Goal: Check status

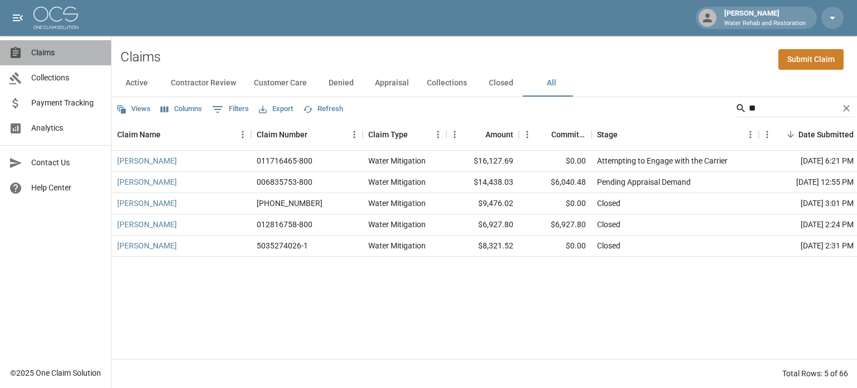
click at [56, 60] on link "Claims" at bounding box center [55, 52] width 111 height 25
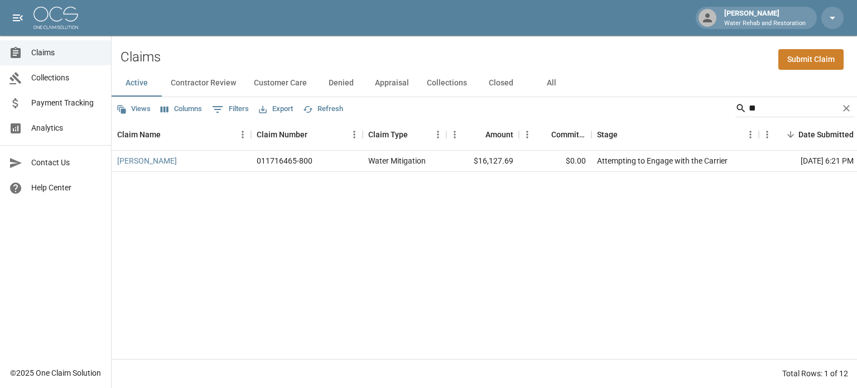
click at [549, 80] on button "All" at bounding box center [551, 83] width 50 height 27
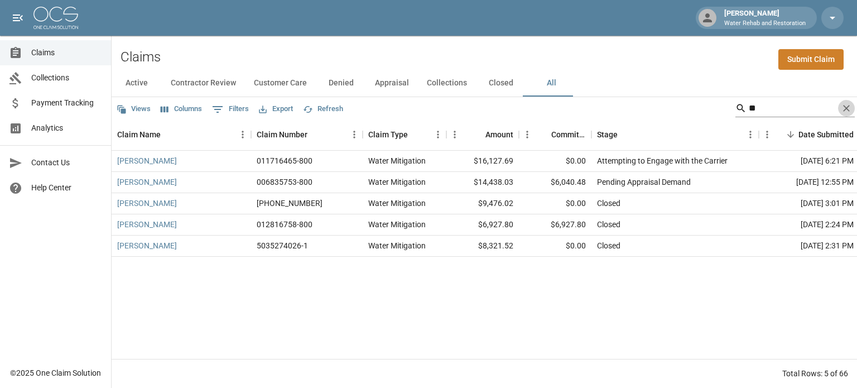
click at [846, 112] on icon "Clear" at bounding box center [846, 108] width 11 height 11
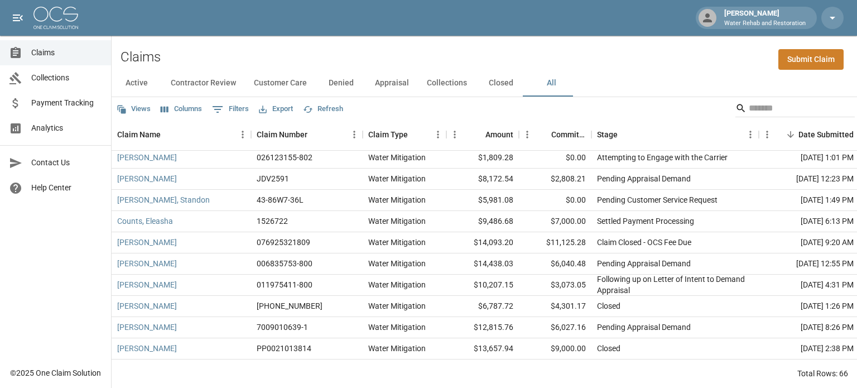
scroll to position [335, 0]
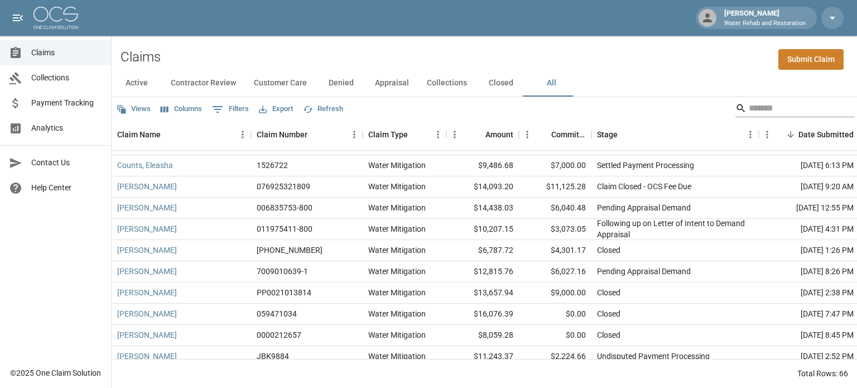
click at [801, 110] on input "Search" at bounding box center [793, 108] width 89 height 18
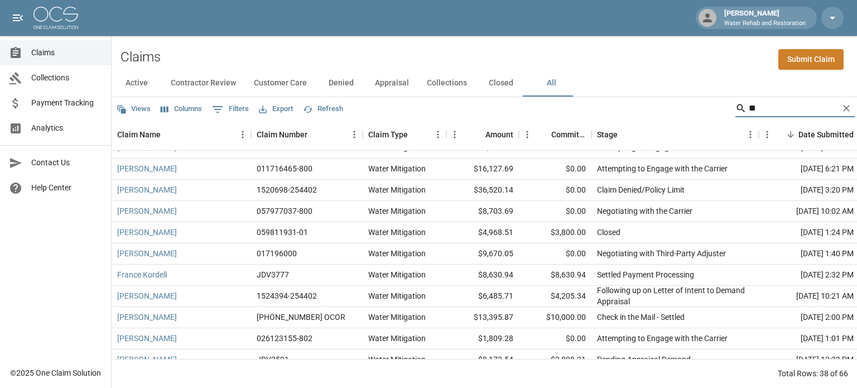
scroll to position [112, 0]
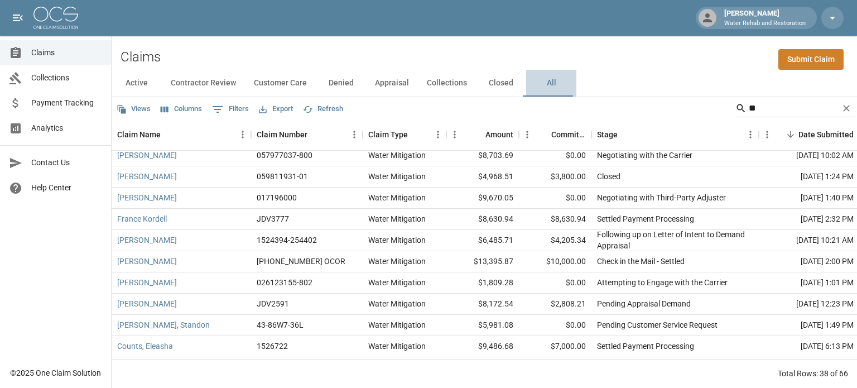
click at [545, 82] on button "All" at bounding box center [551, 83] width 50 height 27
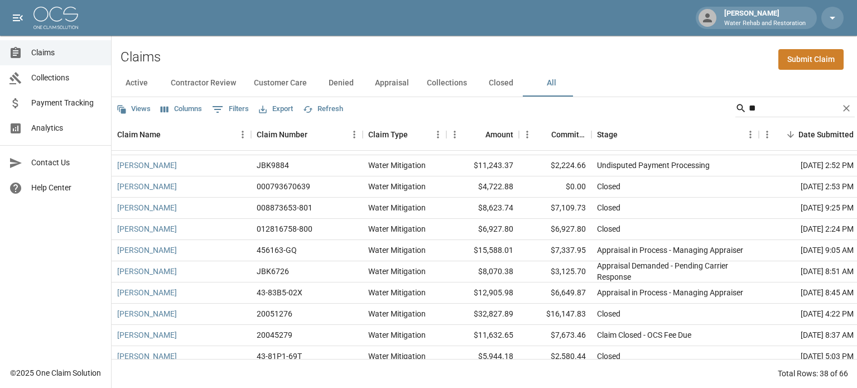
scroll to position [446, 0]
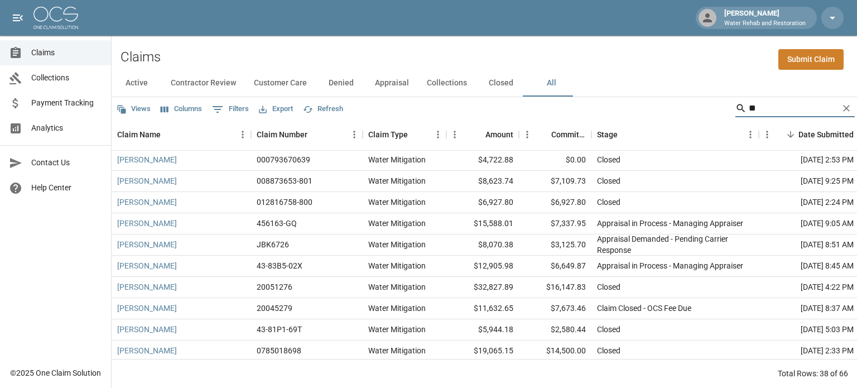
click at [757, 110] on input "**" at bounding box center [793, 108] width 89 height 18
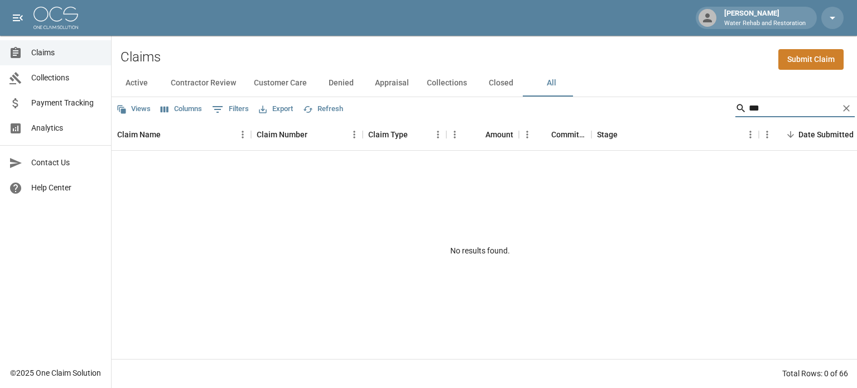
scroll to position [0, 0]
type input "*"
